Goal: Information Seeking & Learning: Learn about a topic

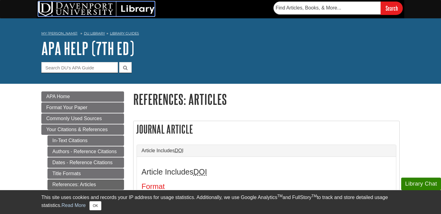
click at [108, 7] on img at bounding box center [96, 9] width 116 height 15
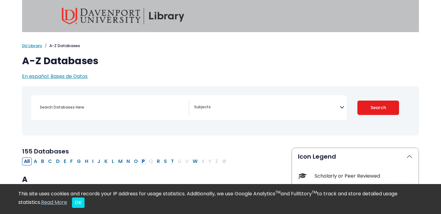
click at [142, 160] on button "P" at bounding box center [143, 162] width 7 height 8
select select "Database Subject Filter"
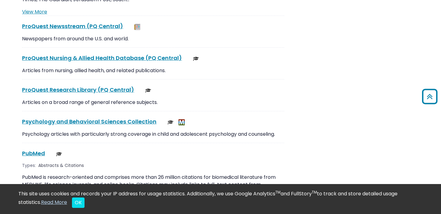
scroll to position [1049, 0]
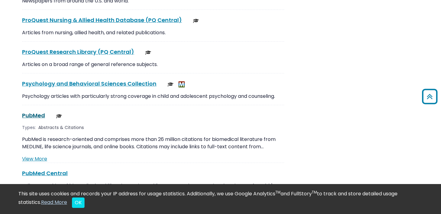
click at [35, 112] on link "PubMed This link opens in a new window" at bounding box center [33, 116] width 23 height 8
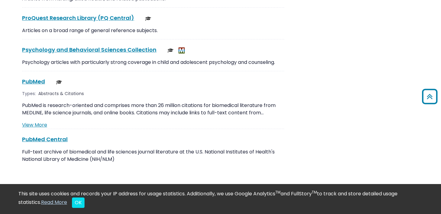
scroll to position [1082, 0]
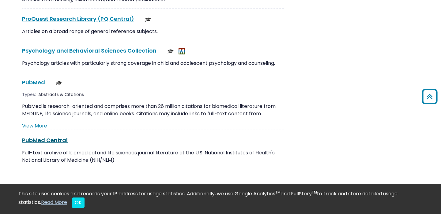
click at [59, 137] on link "PubMed Central This link opens in a new window" at bounding box center [45, 141] width 46 height 8
